Goal: Task Accomplishment & Management: Manage account settings

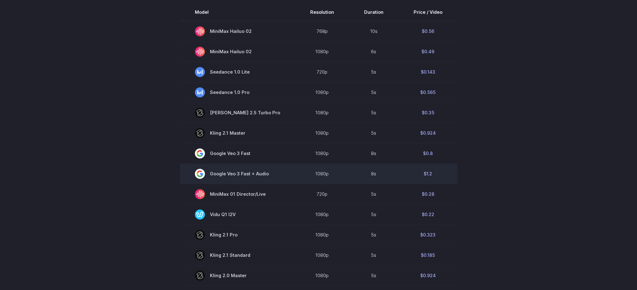
scroll to position [231, 0]
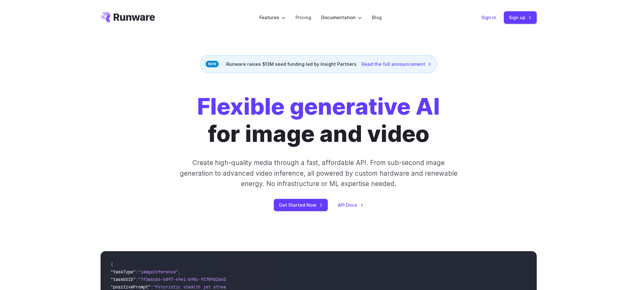
click at [489, 16] on link "Sign in" at bounding box center [488, 17] width 15 height 7
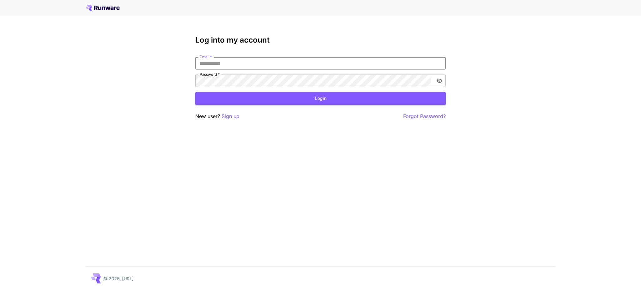
click at [258, 58] on input "Email   *" at bounding box center [320, 63] width 250 height 13
type input "**********"
click button "Login" at bounding box center [320, 98] width 250 height 13
click at [329, 99] on button "Login" at bounding box center [320, 98] width 250 height 13
